Goal: Check status: Check status

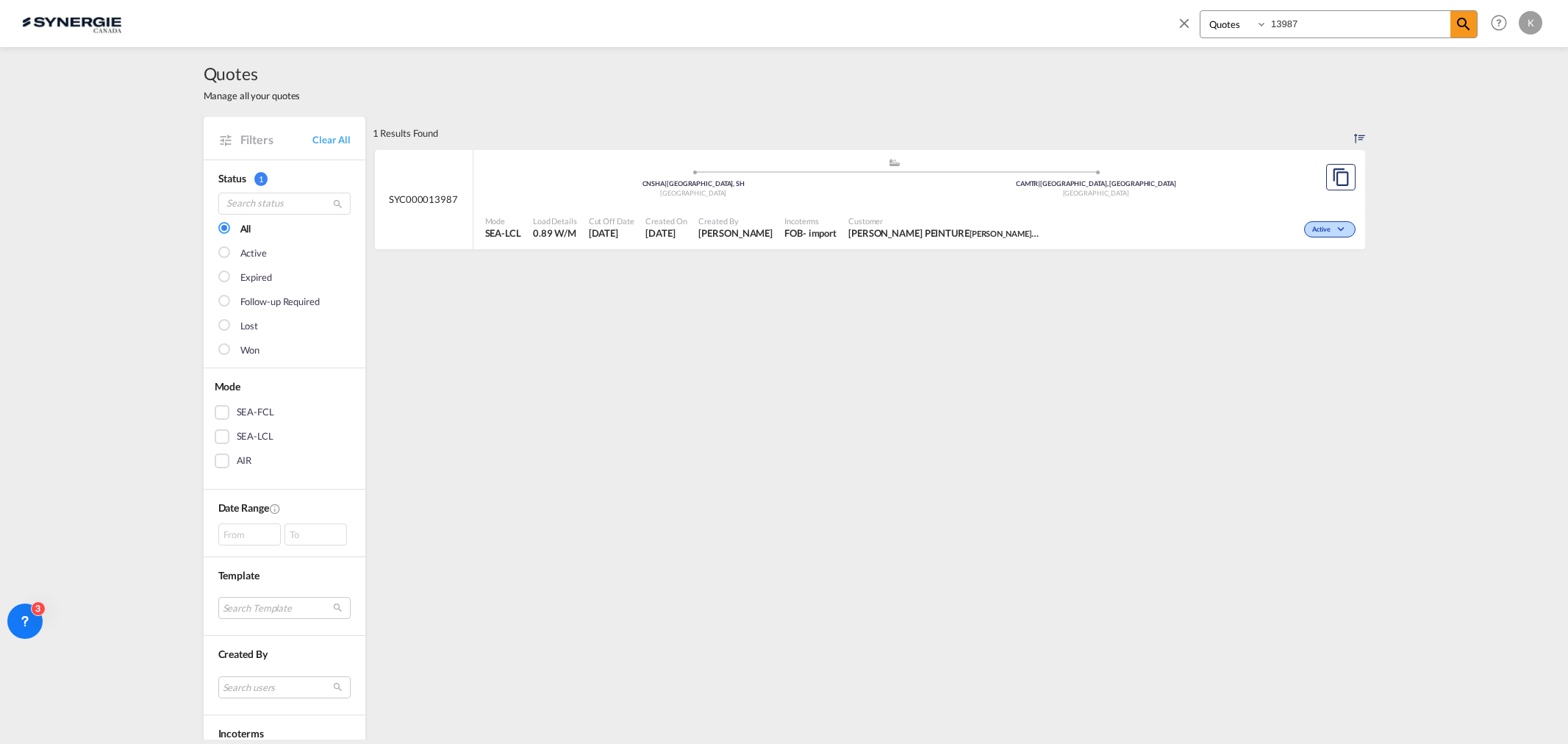
select select "Quotes"
drag, startPoint x: 1307, startPoint y: 28, endPoint x: 1125, endPoint y: 4, distance: 183.6
click at [1125, 4] on div "Bookings Quotes Enquiries 13987 Help Resources Product Release K My Profile Log…" at bounding box center [784, 22] width 1524 height 46
click at [1336, 33] on input "13987" at bounding box center [1359, 23] width 183 height 25
drag, startPoint x: 1310, startPoint y: 19, endPoint x: 1194, endPoint y: 38, distance: 117.5
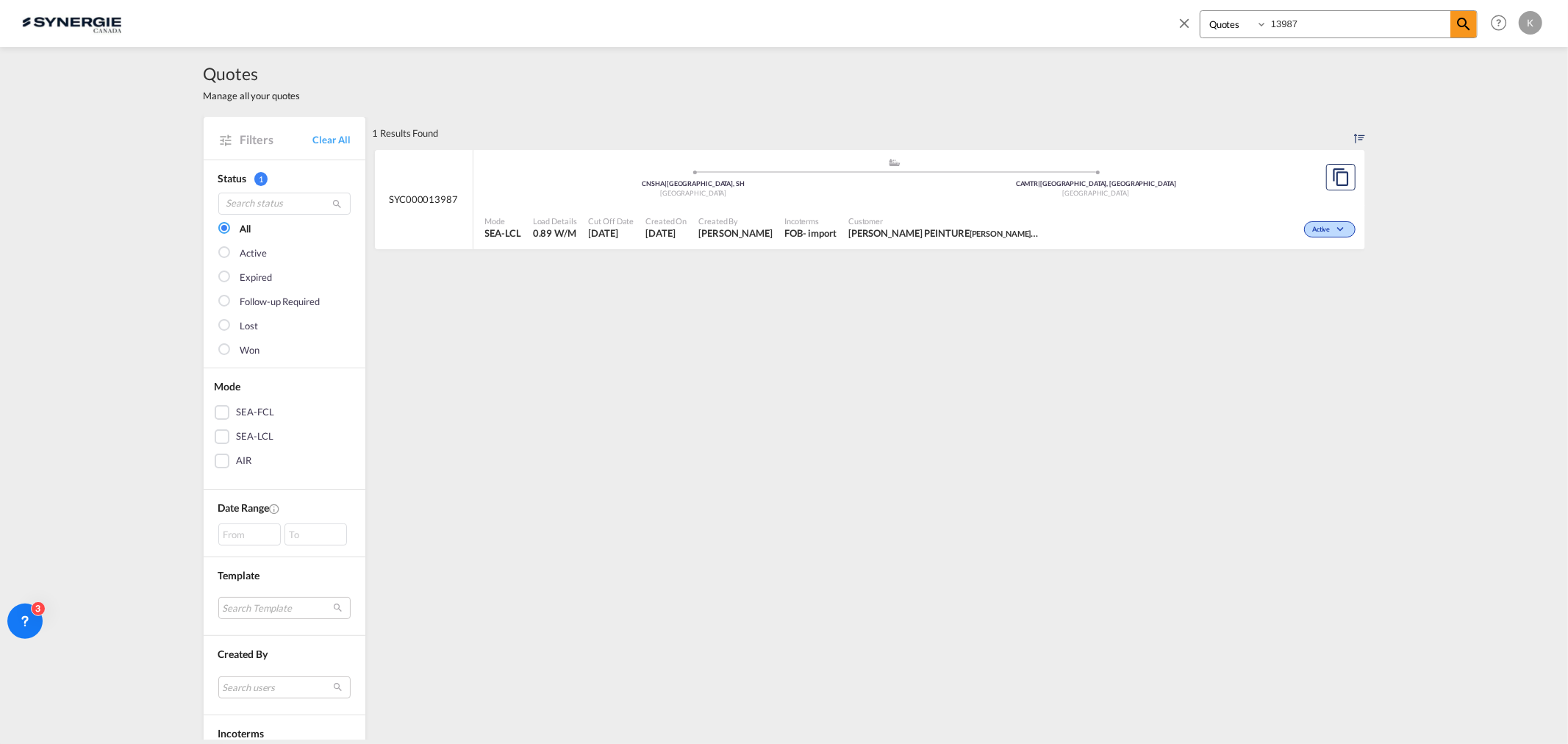
click at [1194, 39] on div "Bookings Quotes Enquiries 13987" at bounding box center [1327, 28] width 301 height 36
type input "4"
click at [860, 238] on span "Marie Anick Fortin Synergie Canada" at bounding box center [916, 233] width 134 height 13
click at [807, 200] on div ".a{fill:#aaa8ad;} .a{fill:#aaa8ad;} CNQDG | Qingdao Pt China USCHI | Chicago, I…" at bounding box center [895, 181] width 820 height 48
click at [1243, 22] on div "Bookings Quotes Enquiries 14002" at bounding box center [1339, 24] width 278 height 28
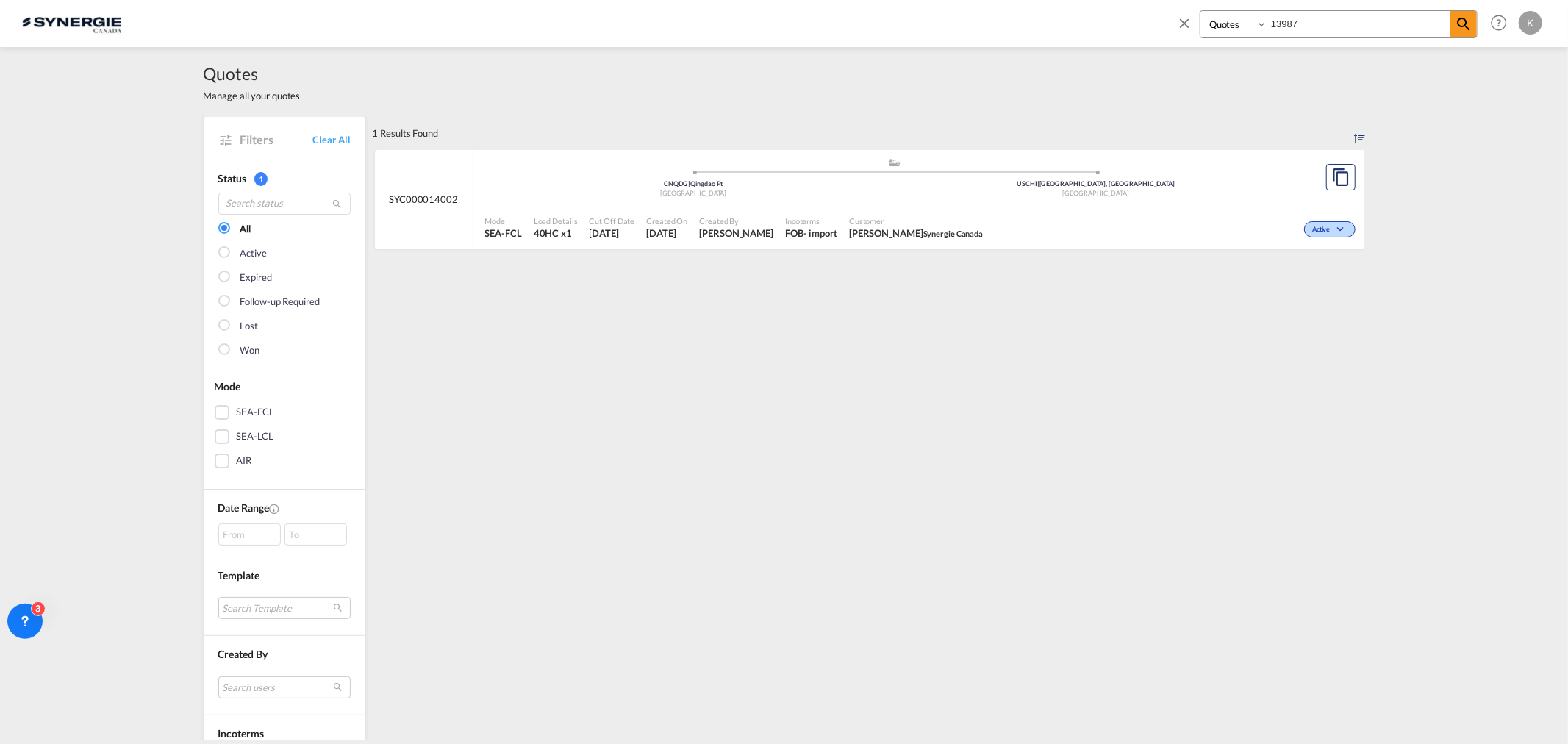
type input "13987"
click at [872, 208] on div "Mode SEA-LCL Load Details 0.89 W/M Cut Off Date 11 Aug 2025 Created On 11 Aug 2…" at bounding box center [919, 227] width 892 height 44
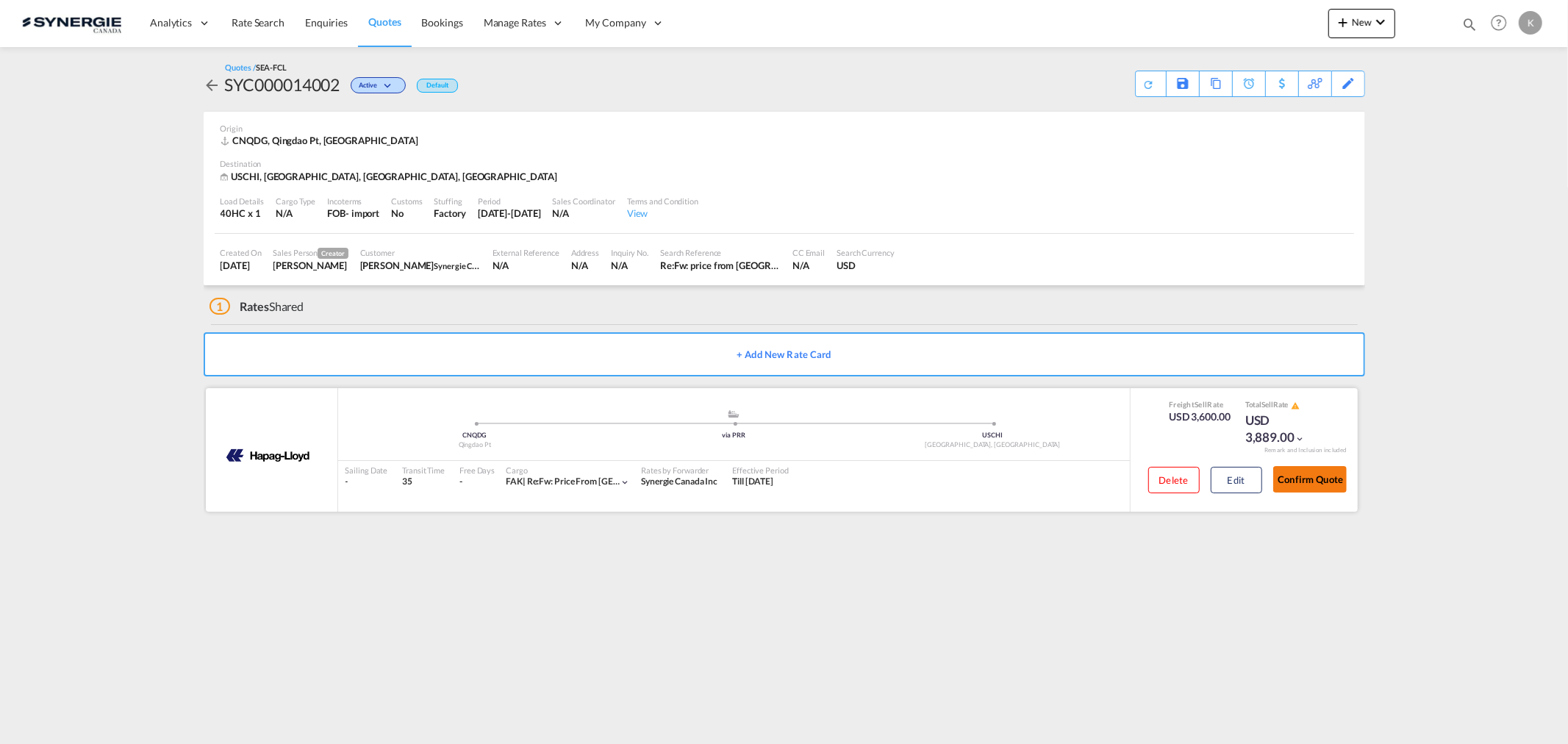
click at [1320, 474] on button "Confirm Quote" at bounding box center [1310, 479] width 74 height 26
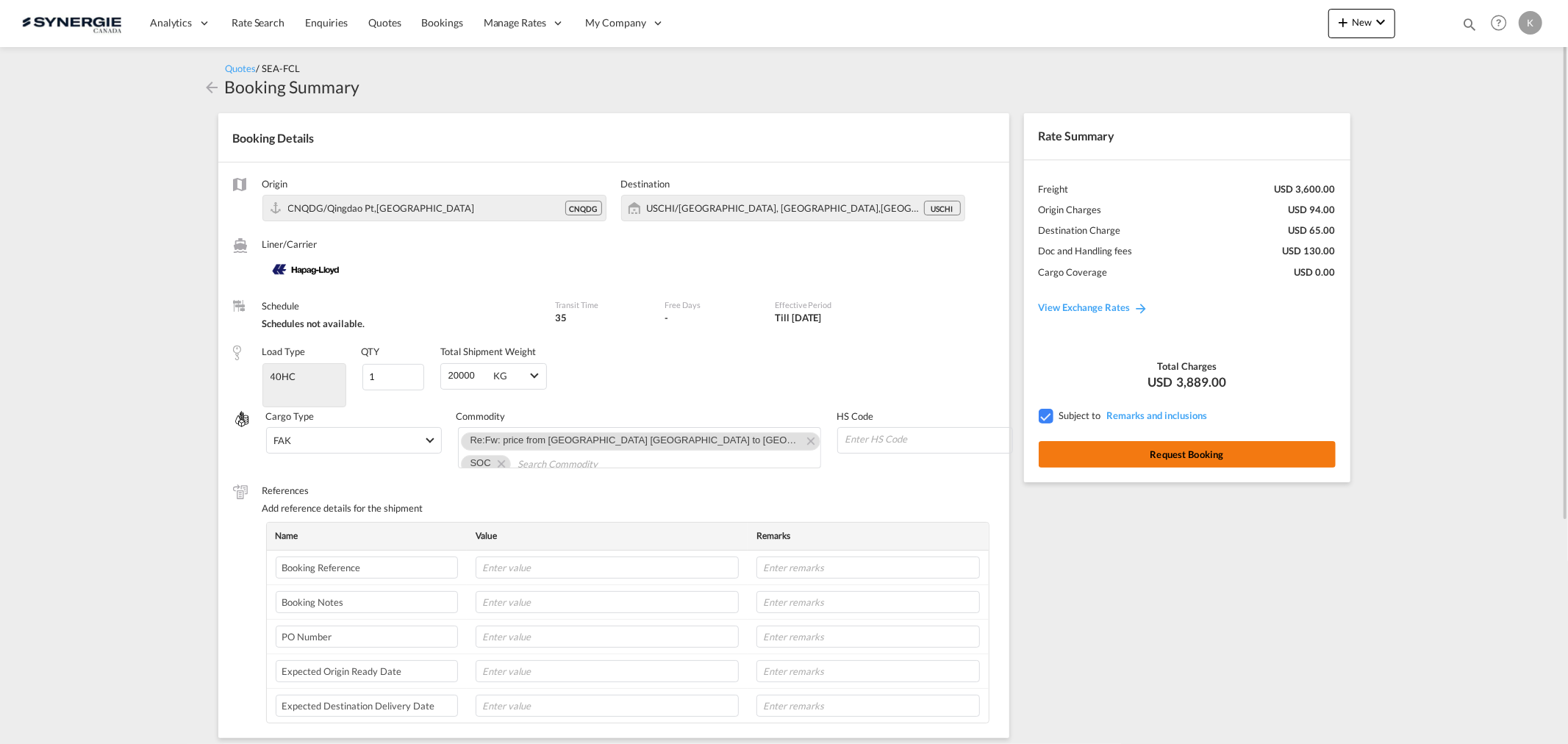
click at [1209, 453] on button "Request Booking" at bounding box center [1187, 454] width 297 height 26
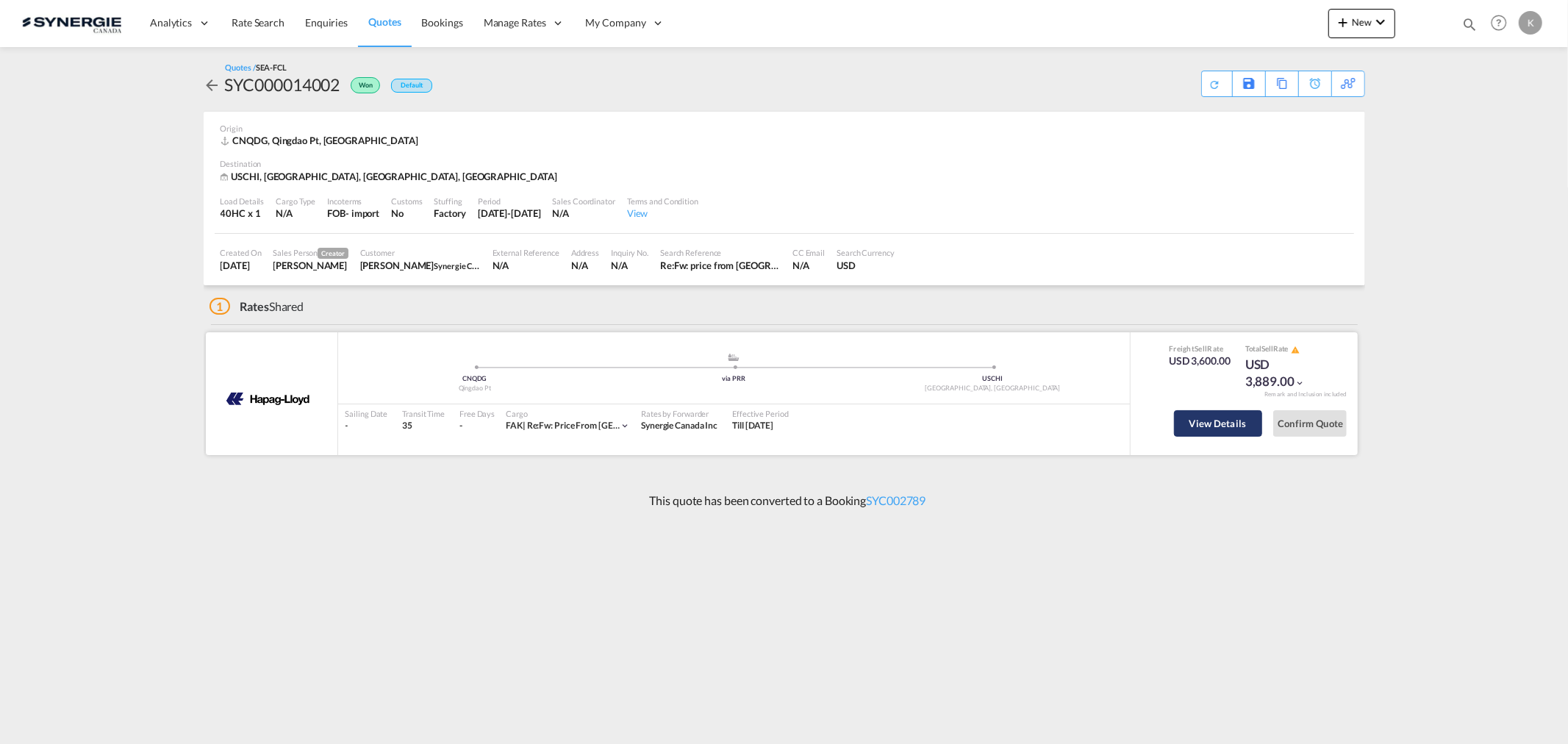
click at [1180, 410] on button "View Details" at bounding box center [1218, 423] width 88 height 26
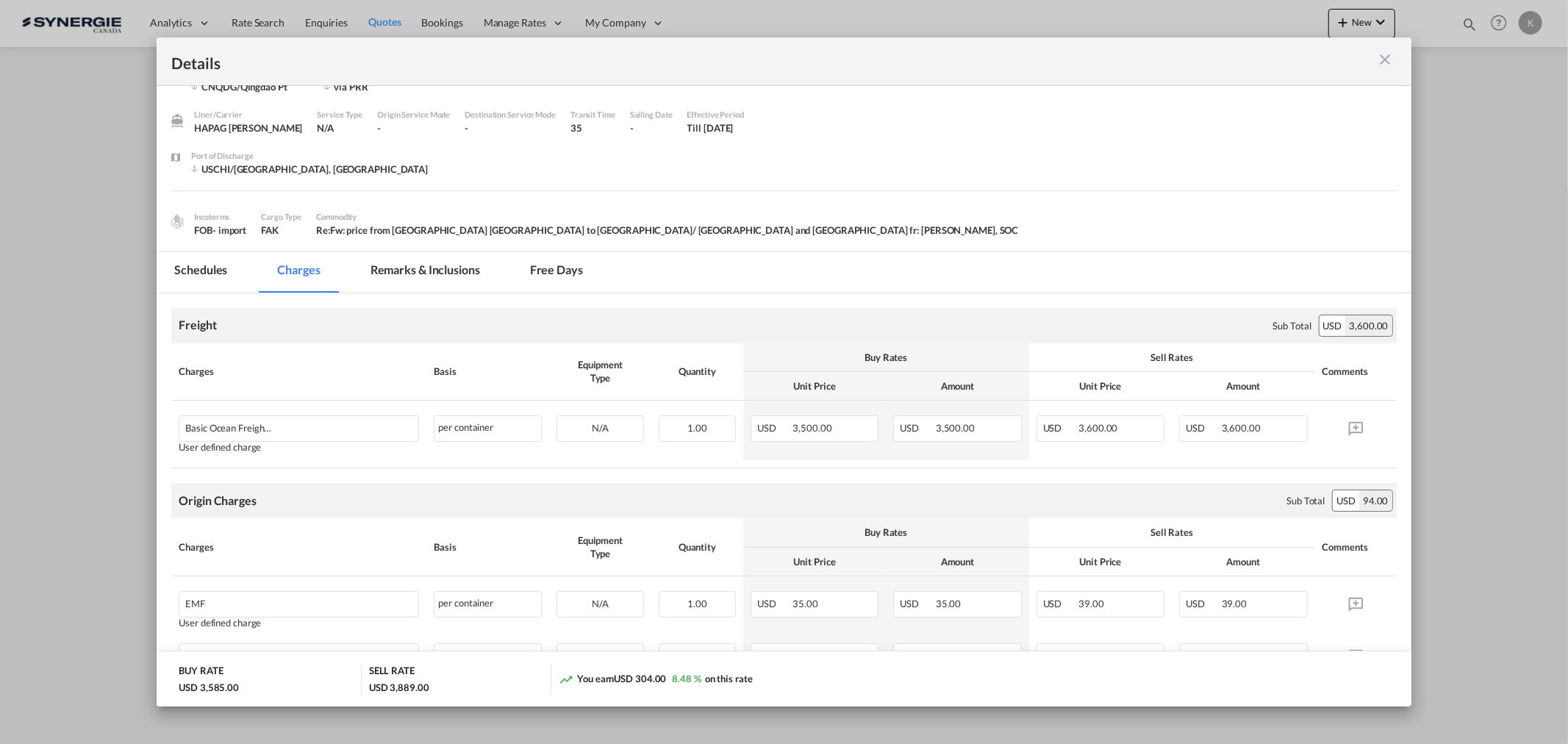
scroll to position [81, 0]
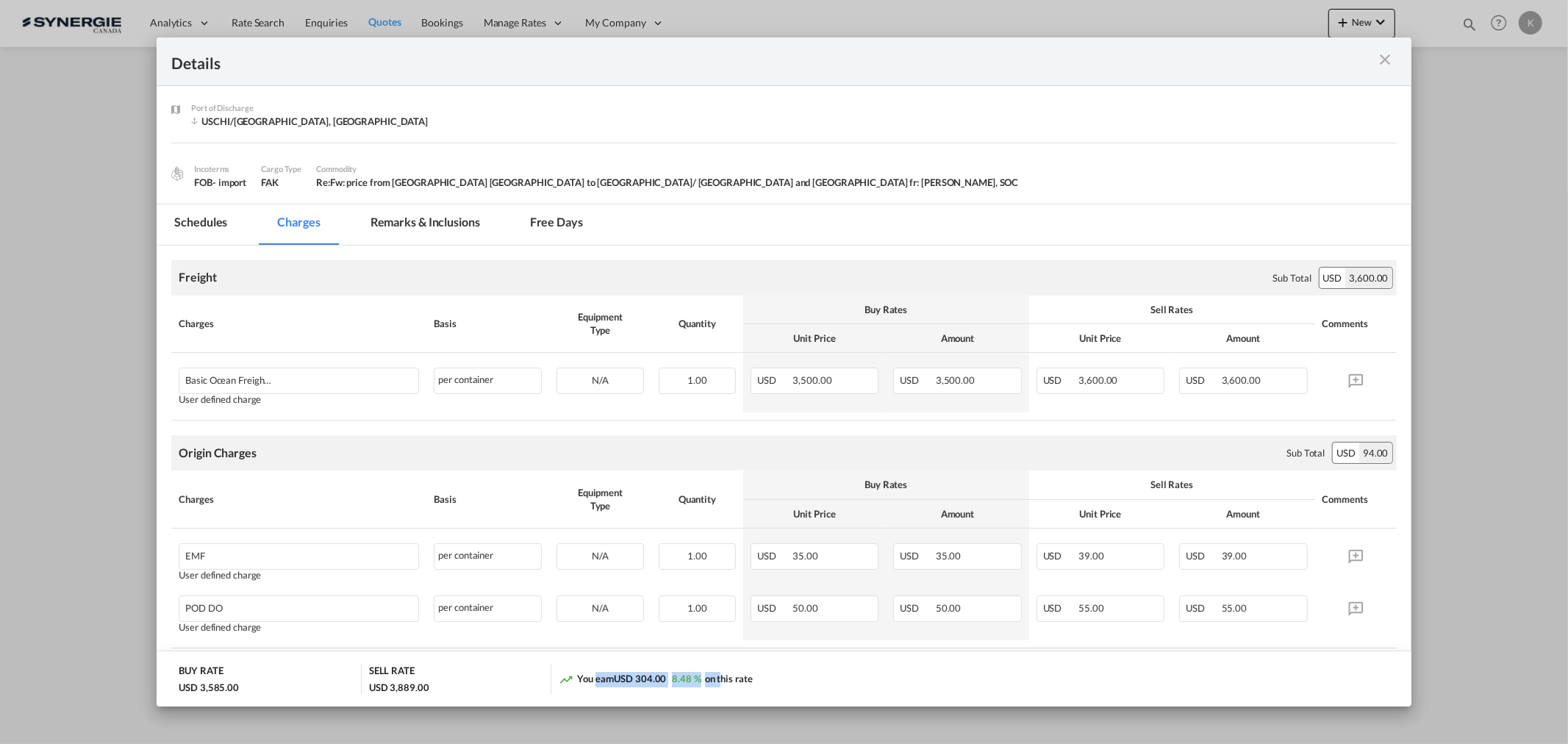
drag, startPoint x: 691, startPoint y: 679, endPoint x: 593, endPoint y: 684, distance: 98.1
click at [593, 684] on div "You earn USD 304.00 8.48 % on this rate" at bounding box center [655, 679] width 194 height 15
click at [1389, 61] on md-icon "icon-close m-3 fg-AAA8AD cursor" at bounding box center [1385, 59] width 18 height 18
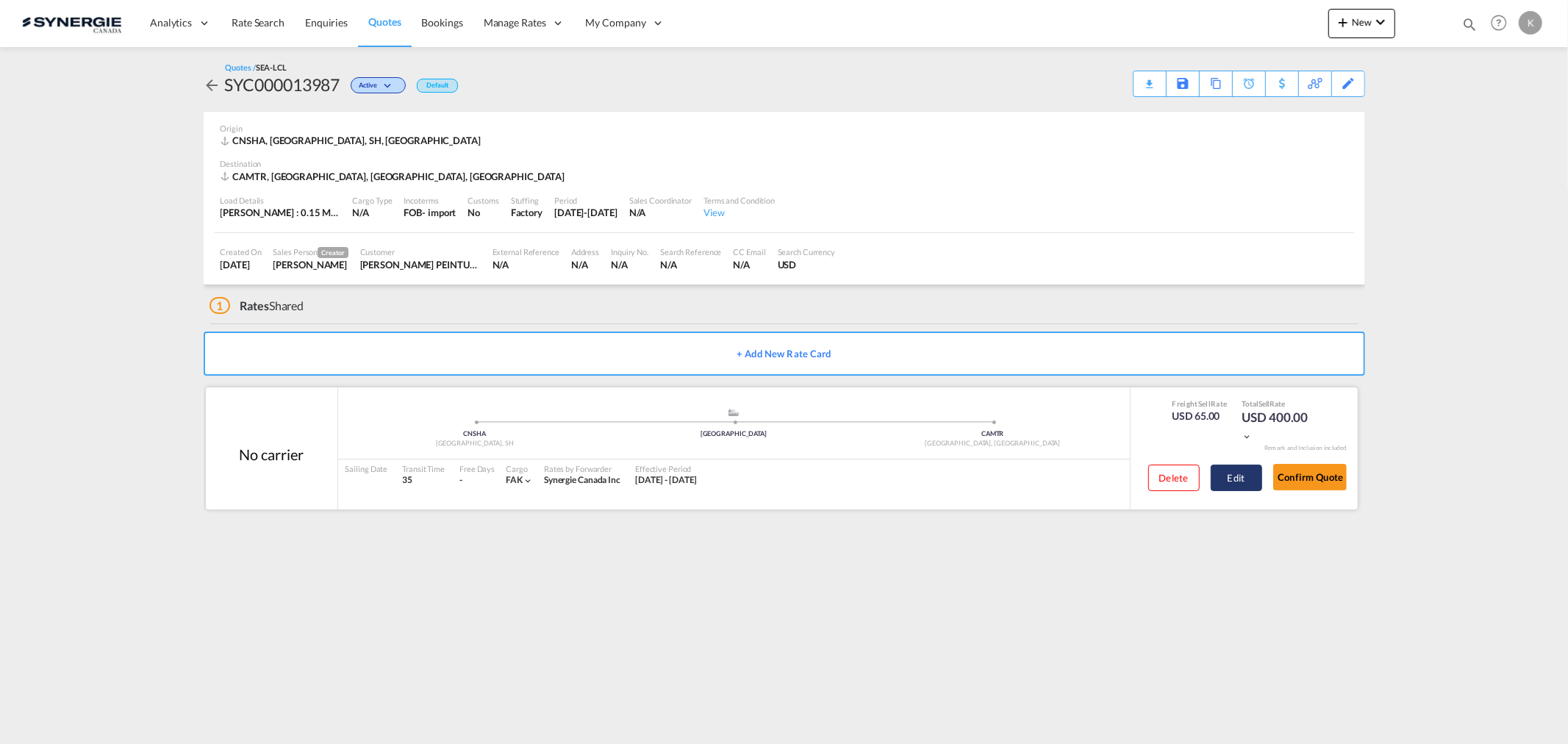
click at [1255, 472] on button "Edit" at bounding box center [1237, 477] width 51 height 26
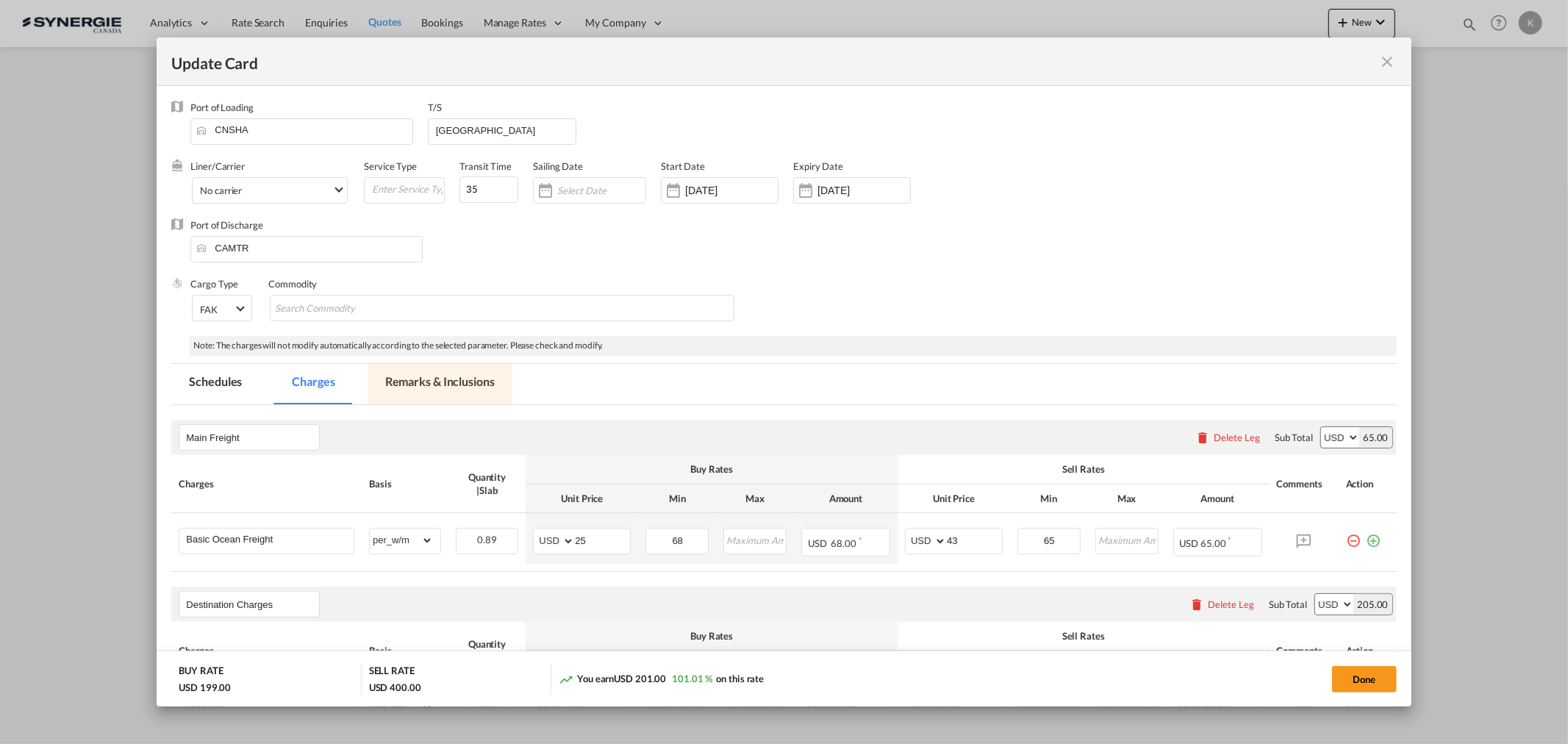
click at [437, 399] on md-tab-item "Remarks & Inclusions" at bounding box center [440, 384] width 145 height 40
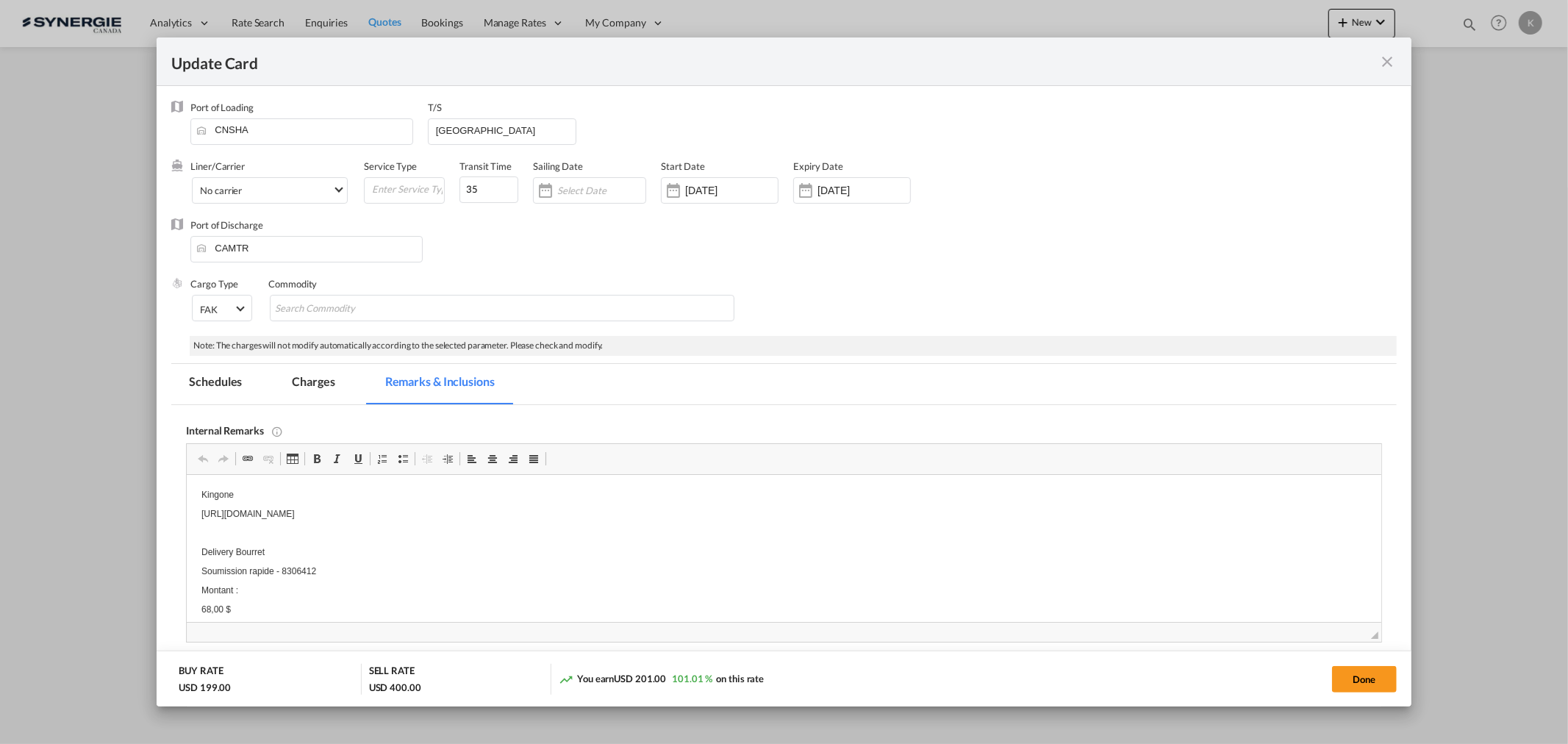
click at [533, 518] on p "https://app.frontapp.com/open/msg_1gvrzln3?key=udp6MpjubIGEBck6g8Mr4GKBDlsiqrhL" at bounding box center [784, 513] width 1165 height 10
click at [533, 518] on p "https://app.frontapp.com/open/msg_1gvrzln3?key=udp6MpjubIGEBck6g8Mr4GKBDlsiqrhL" at bounding box center [784, 522] width 1165 height 15
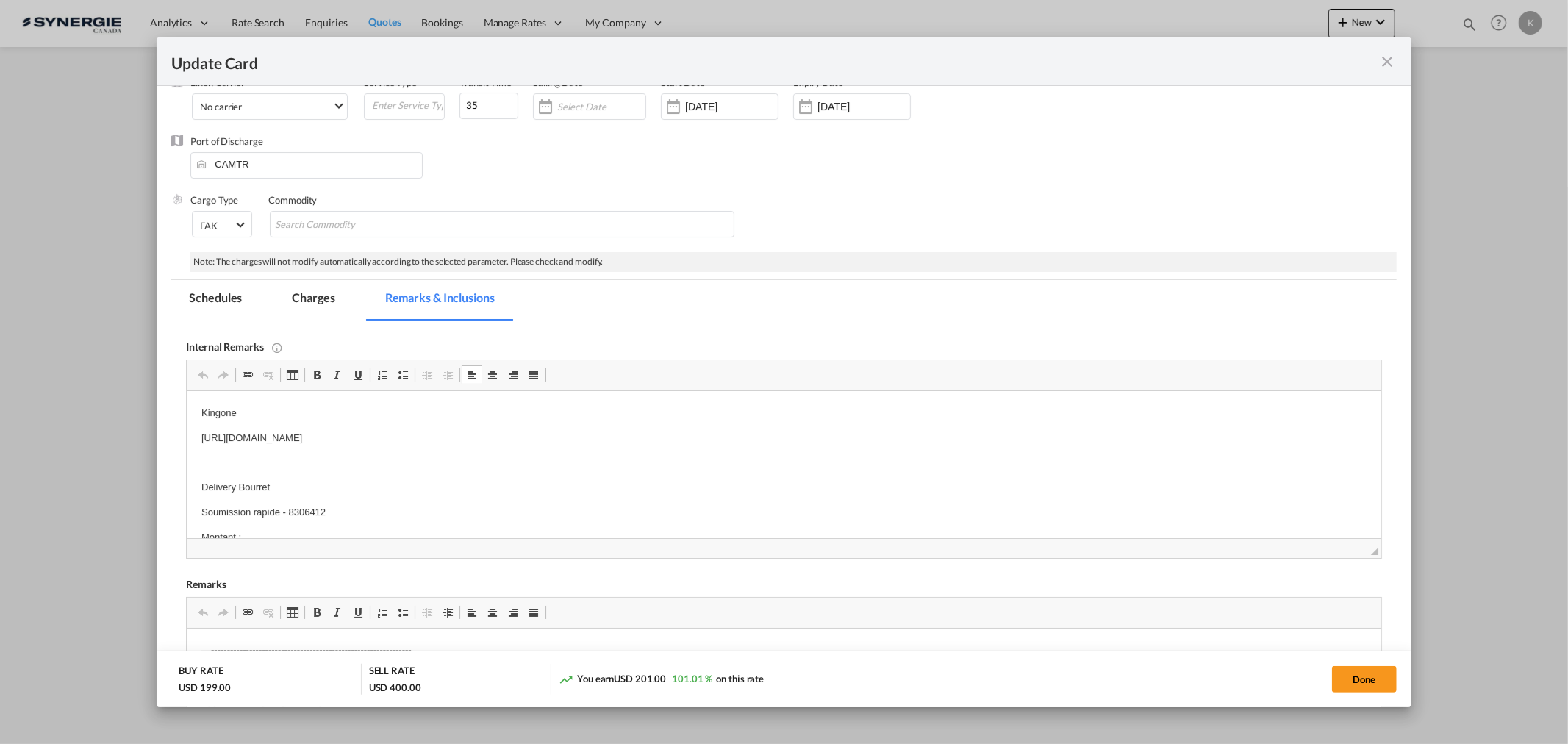
scroll to position [81, 0]
click at [1361, 674] on button "Done" at bounding box center [1364, 679] width 65 height 26
type input "10 Aug 2025"
type input "13 Aug 2025"
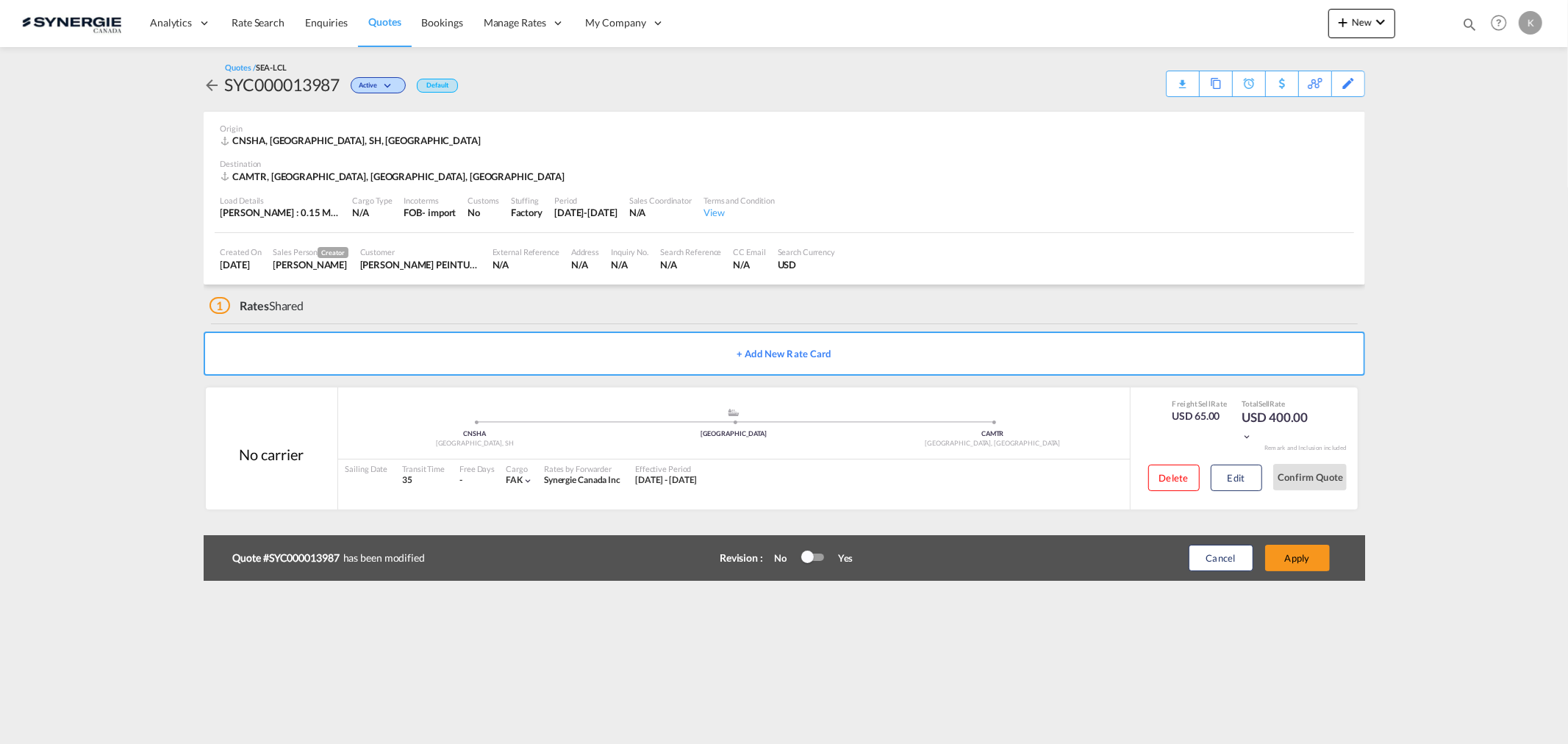
click at [313, 84] on div "SYC000013987" at bounding box center [282, 84] width 115 height 23
copy div "SYC000013987"
